Goal: Task Accomplishment & Management: Complete application form

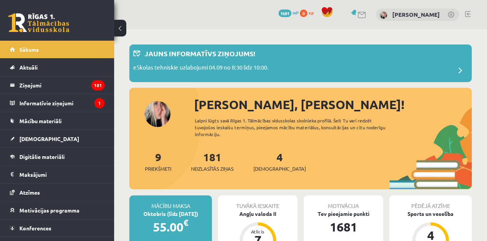
click at [29, 141] on link "[DEMOGRAPHIC_DATA]" at bounding box center [57, 138] width 95 height 17
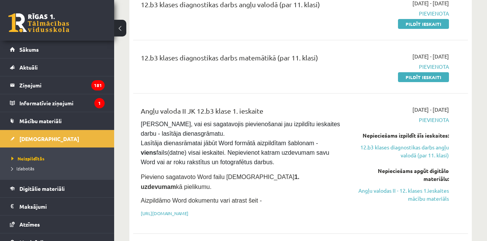
scroll to position [108, 0]
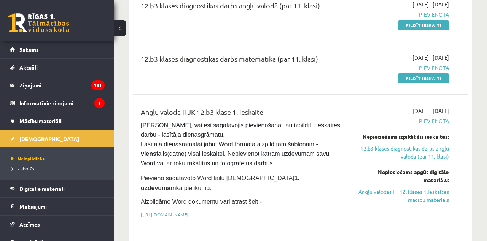
click at [436, 197] on link "Angļu valodas II - 12. klases 1.ieskaites mācību materiāls" at bounding box center [401, 196] width 95 height 16
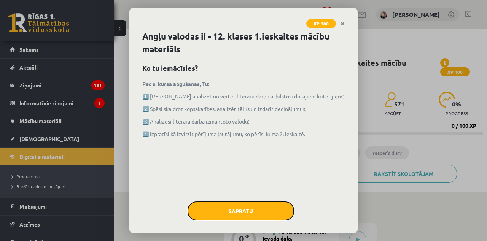
click at [271, 212] on button "Sapratu" at bounding box center [240, 210] width 106 height 19
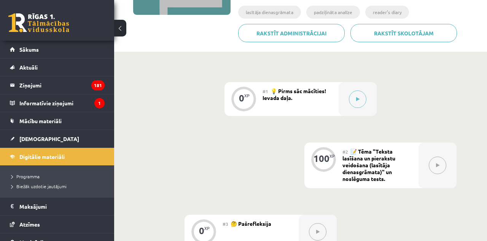
scroll to position [143, 0]
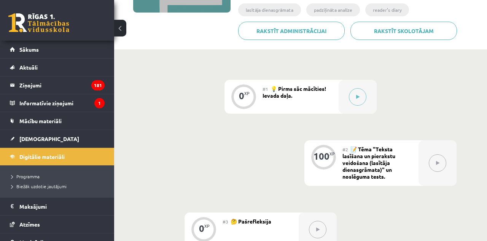
click at [351, 101] on button at bounding box center [357, 96] width 17 height 17
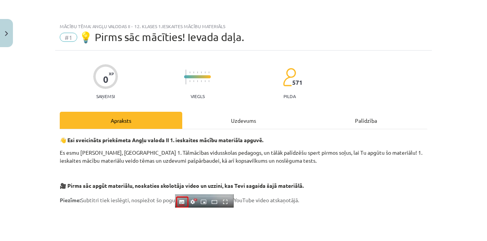
click at [245, 121] on div "Uzdevums" at bounding box center [243, 120] width 122 height 17
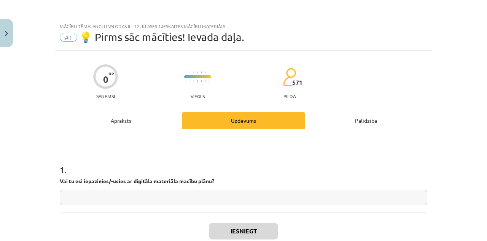
scroll to position [12, 0]
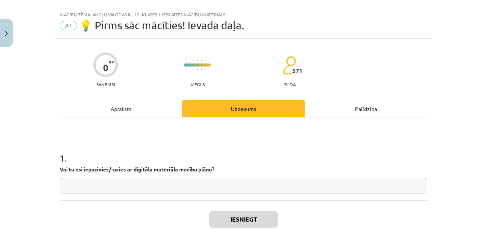
click at [143, 108] on div "Apraksts" at bounding box center [121, 108] width 122 height 17
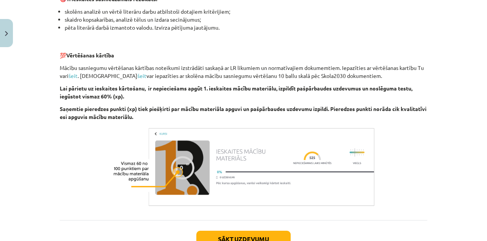
scroll to position [523, 0]
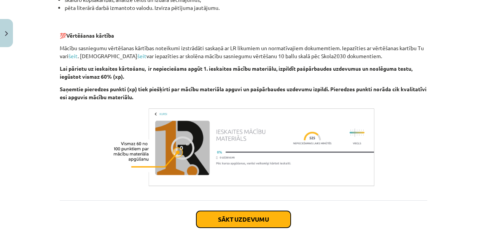
click at [219, 217] on button "Sākt uzdevumu" at bounding box center [243, 219] width 94 height 17
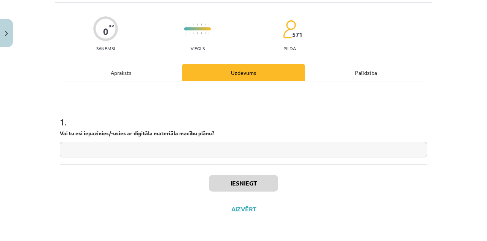
scroll to position [12, 0]
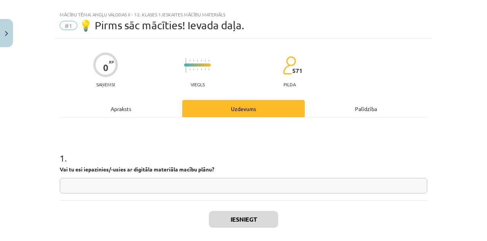
click at [100, 188] on input "text" at bounding box center [243, 186] width 367 height 16
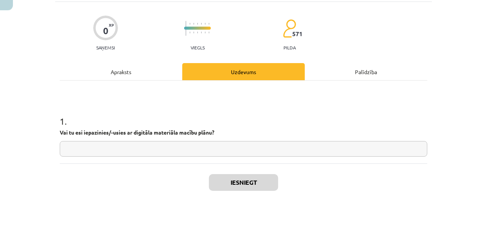
scroll to position [143, 0]
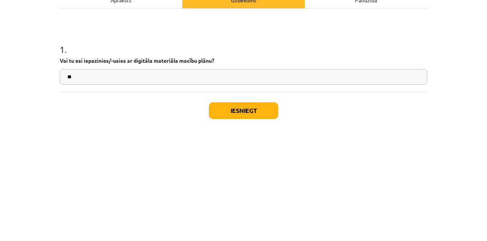
type input "**"
click at [265, 221] on button "Iesniegt" at bounding box center [243, 219] width 69 height 17
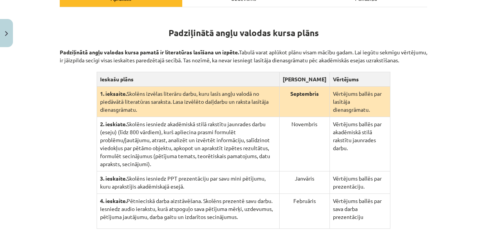
scroll to position [135, 0]
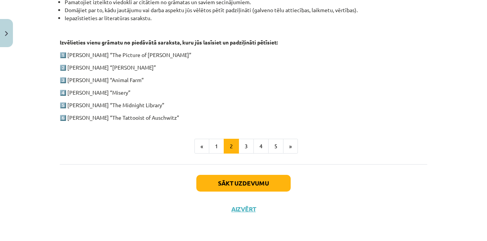
scroll to position [316, 0]
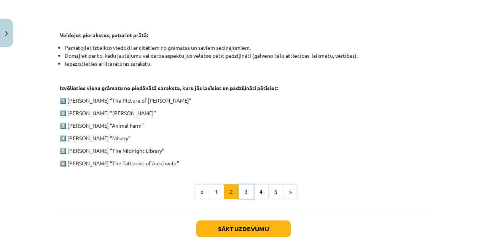
click at [246, 193] on button "3" at bounding box center [245, 191] width 15 height 15
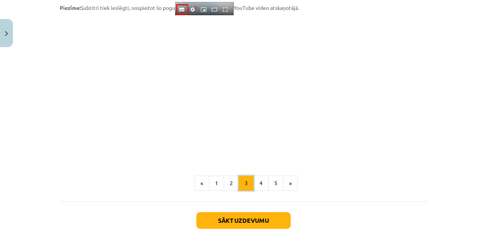
scroll to position [636, 0]
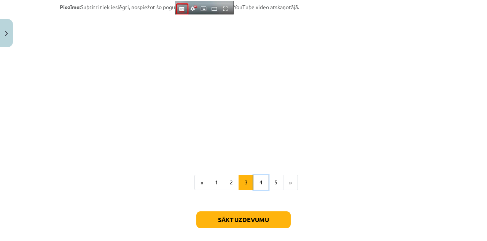
click at [260, 184] on button "4" at bounding box center [260, 182] width 15 height 15
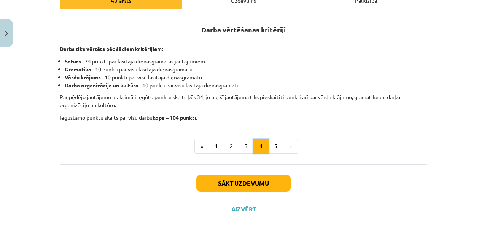
scroll to position [96, 0]
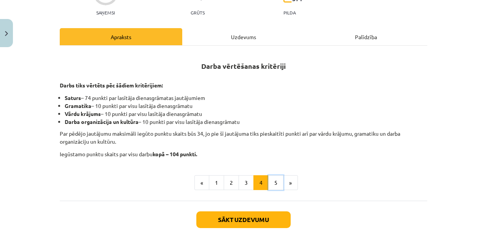
click at [276, 184] on button "5" at bounding box center [275, 182] width 15 height 15
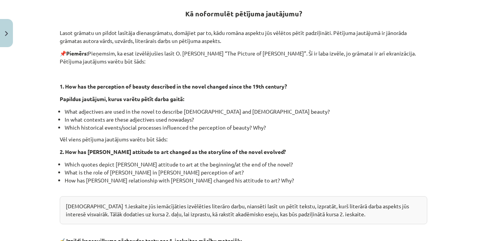
scroll to position [235, 0]
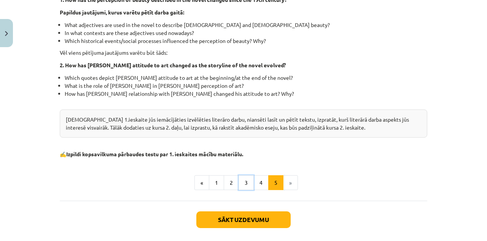
click at [246, 175] on button "3" at bounding box center [245, 182] width 15 height 15
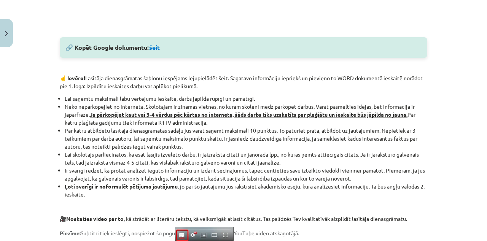
scroll to position [416, 0]
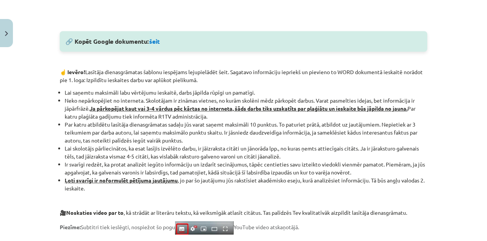
click at [160, 43] on link "šeit" at bounding box center [154, 41] width 11 height 8
